Goal: Information Seeking & Learning: Check status

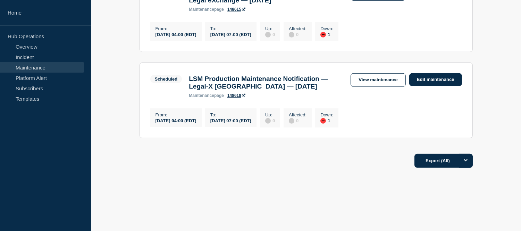
scroll to position [841, 0]
click at [46, 70] on link "Maintenance" at bounding box center [42, 67] width 84 height 10
click at [62, 63] on link "Maintenance" at bounding box center [42, 67] width 84 height 10
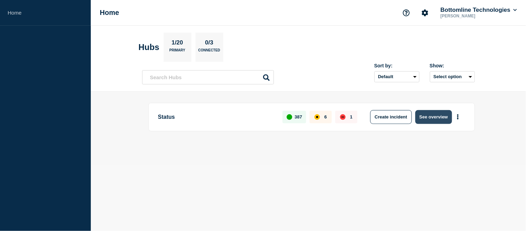
click at [441, 119] on button "See overview" at bounding box center [434, 117] width 37 height 14
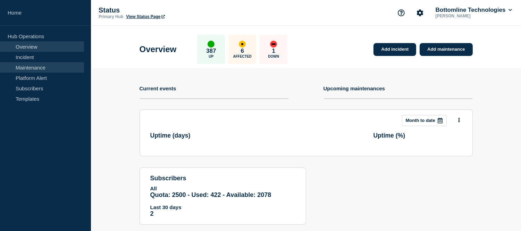
click at [37, 64] on link "Maintenance" at bounding box center [42, 67] width 84 height 10
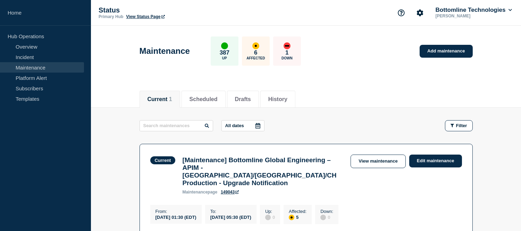
scroll to position [77, 0]
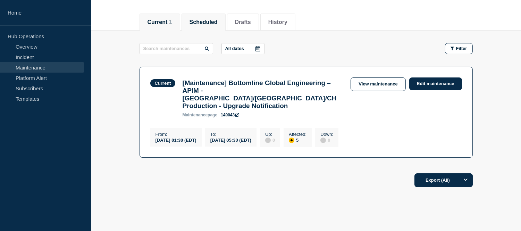
click at [209, 25] on li "Scheduled" at bounding box center [203, 22] width 44 height 17
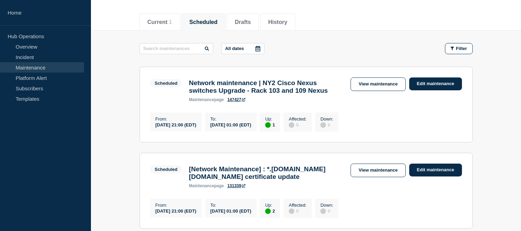
click at [260, 47] on icon at bounding box center [257, 49] width 5 height 6
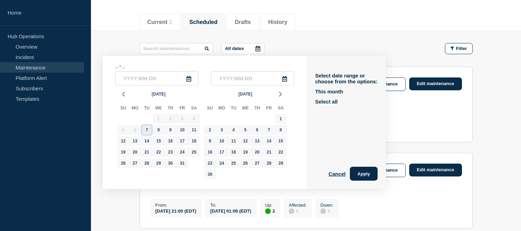
click at [146, 129] on div "7" at bounding box center [147, 130] width 10 height 10
type input "2025-10-07"
click at [146, 148] on div "21" at bounding box center [147, 152] width 10 height 10
type input "2025-10-21"
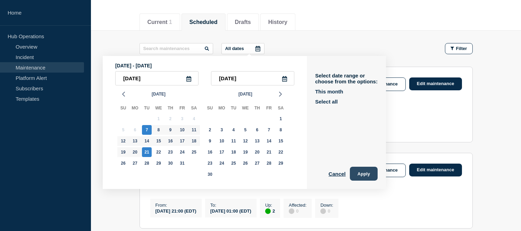
click at [365, 175] on button "Apply" at bounding box center [364, 174] width 28 height 14
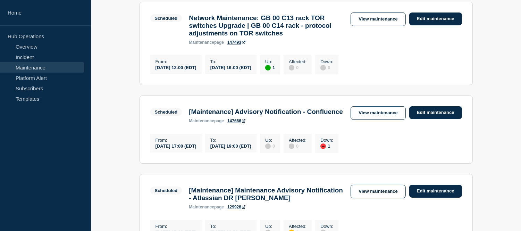
scroll to position [199, 0]
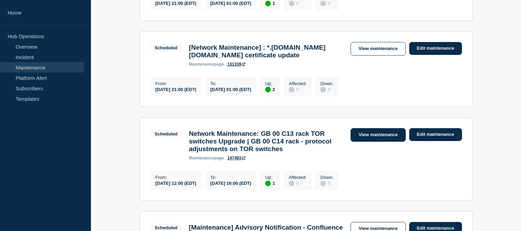
click at [359, 142] on link "View maintenance" at bounding box center [378, 135] width 55 height 14
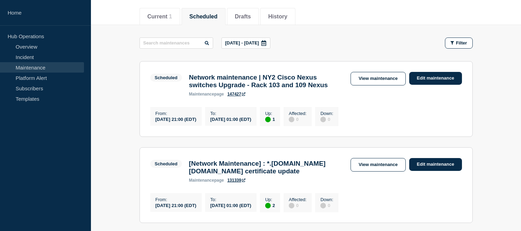
scroll to position [44, 0]
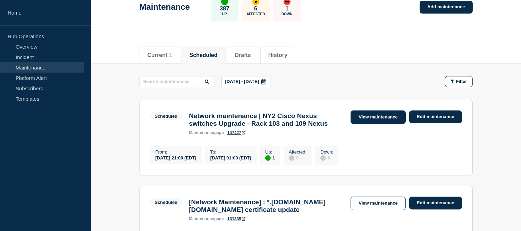
click at [358, 121] on link "View maintenance" at bounding box center [378, 117] width 55 height 14
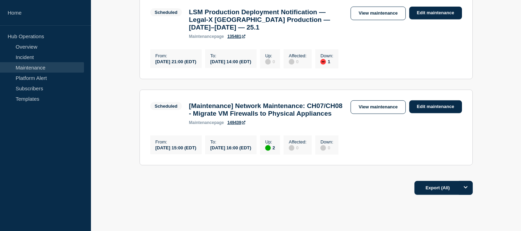
scroll to position [661, 0]
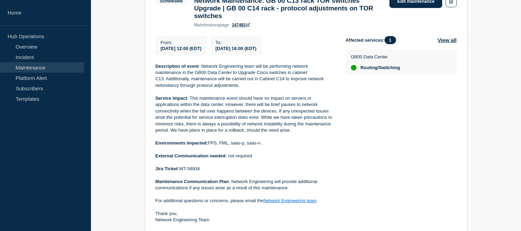
scroll to position [116, 0]
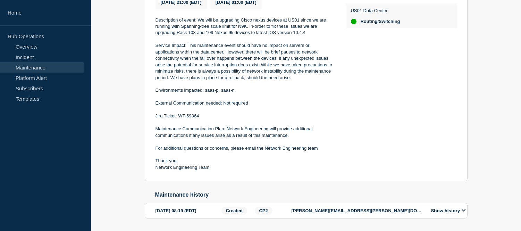
scroll to position [39, 0]
